Goal: Task Accomplishment & Management: Use online tool/utility

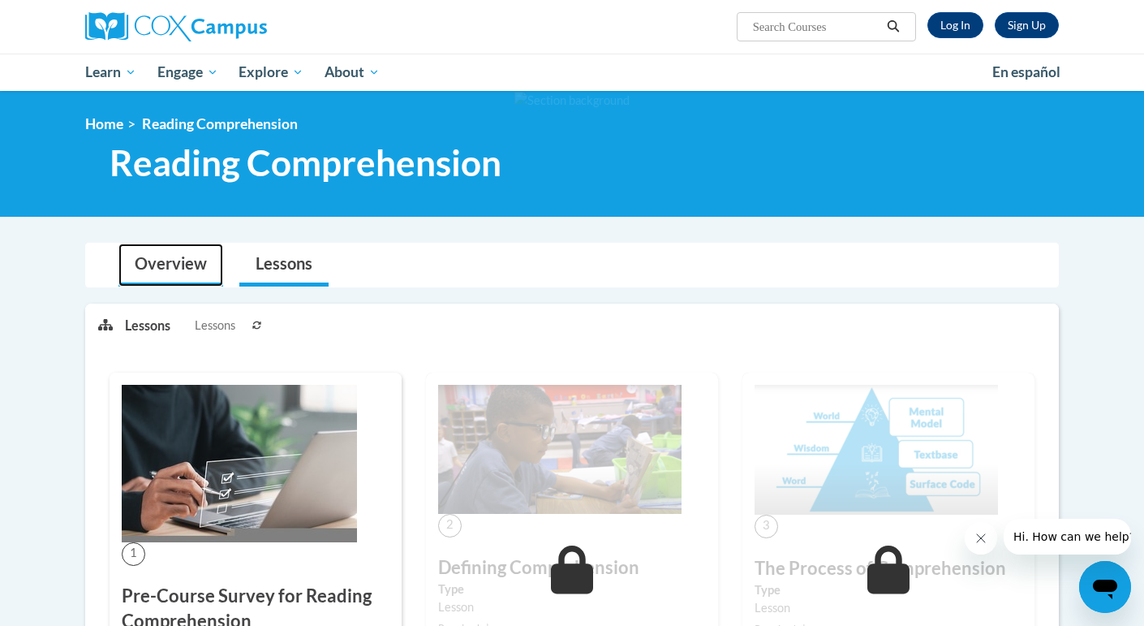
click at [149, 257] on link "Overview" at bounding box center [170, 264] width 105 height 43
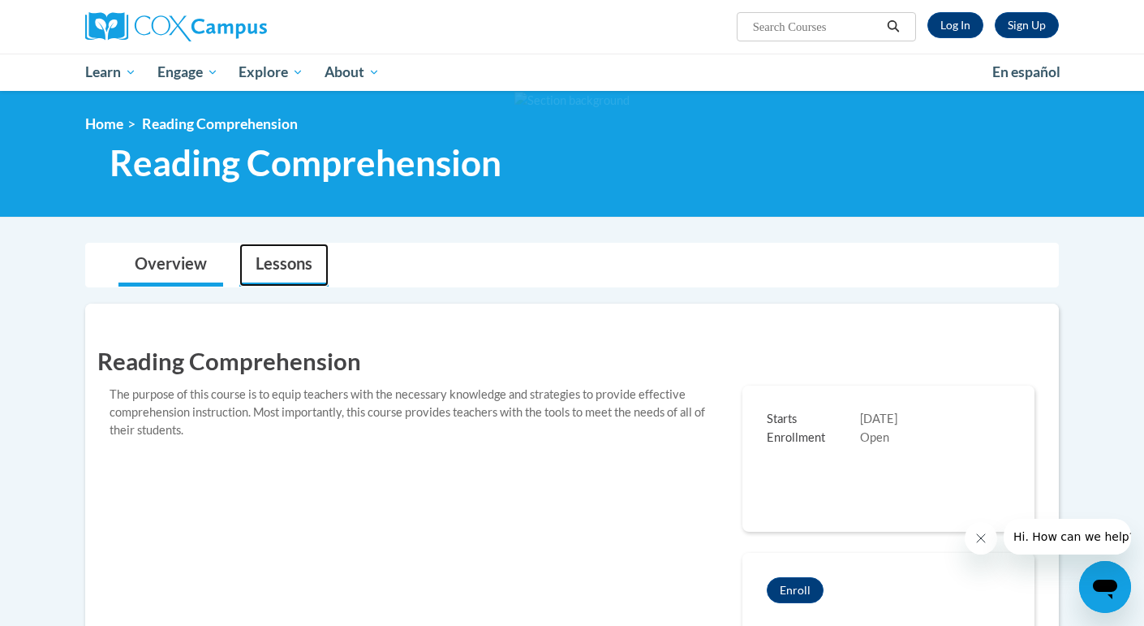
click at [273, 260] on link "Lessons" at bounding box center [283, 264] width 89 height 43
click at [960, 9] on div "Sign Up Log In Search Search..." at bounding box center [738, 20] width 665 height 41
click at [961, 25] on link "Log In" at bounding box center [956, 25] width 56 height 26
